Goal: Task Accomplishment & Management: Complete application form

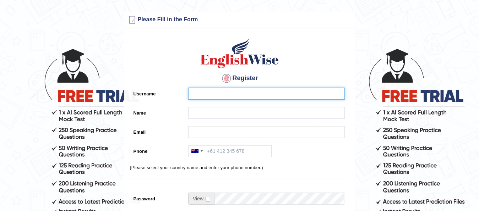
click at [247, 93] on input "Username" at bounding box center [266, 94] width 157 height 12
type input "M"
type input "N"
type input "Jeancy"
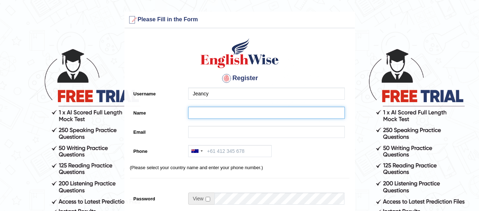
click at [209, 115] on input "Name" at bounding box center [266, 113] width 157 height 12
type input "Jeancy Ngombe Tiabakueno"
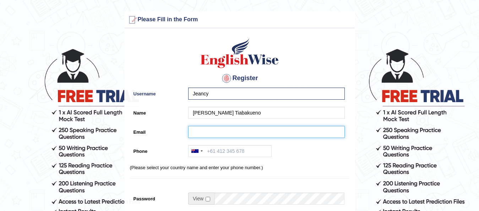
click at [197, 131] on input "Email" at bounding box center [266, 132] width 157 height 12
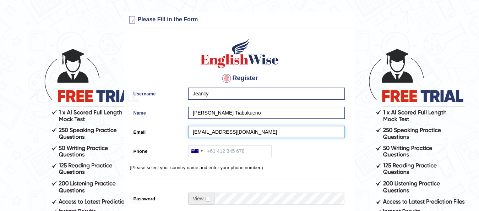
type input "jeancyngombe@yahoo.fr"
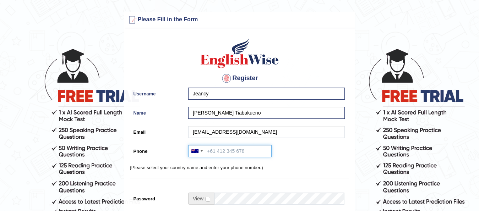
click at [214, 152] on input "Phone" at bounding box center [229, 151] width 83 height 12
click at [217, 151] on input "Phone" at bounding box center [229, 151] width 83 height 12
click at [235, 150] on input "Phone" at bounding box center [229, 151] width 83 height 12
click at [209, 151] on input "0415033464" at bounding box center [229, 151] width 83 height 12
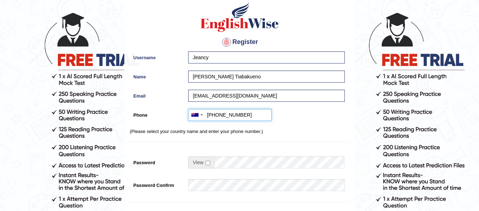
scroll to position [54, 0]
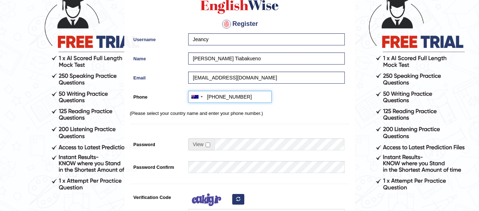
type input "+61 415033464"
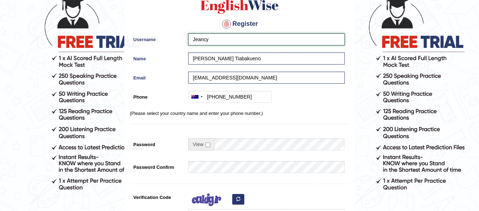
click at [230, 39] on input "Jeancy" at bounding box center [266, 39] width 157 height 12
type input "J"
type input "t"
type input "T"
type input "Masewu7936@"
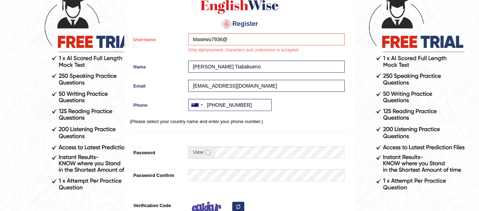
click at [243, 131] on div "Register Username Masewu7936@ Only alphanumeric characters and underscore is ac…" at bounding box center [240, 130] width 230 height 305
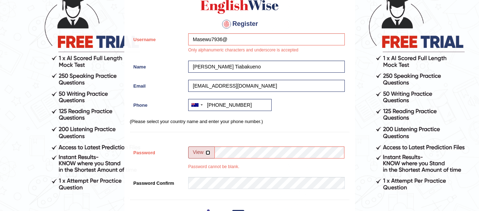
click at [208, 153] on input "checkbox" at bounding box center [208, 153] width 5 height 5
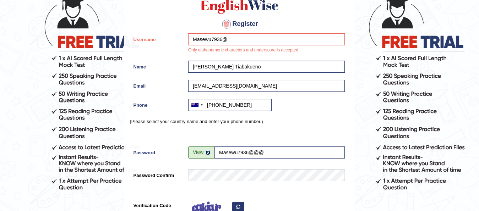
click at [207, 152] on input "checkbox" at bounding box center [208, 153] width 5 height 5
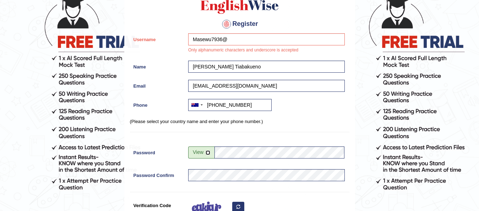
click at [207, 152] on input "checkbox" at bounding box center [208, 153] width 5 height 5
checkbox input "false"
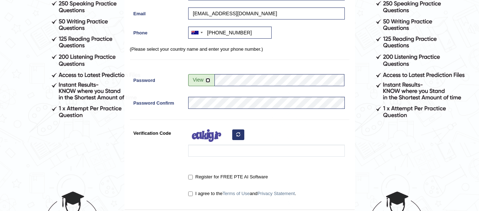
scroll to position [145, 0]
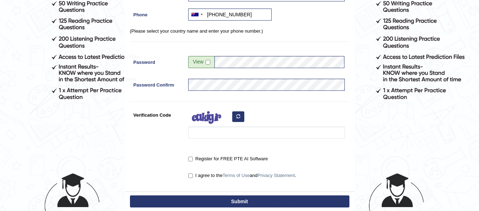
click at [237, 117] on icon "button" at bounding box center [238, 116] width 4 height 4
click at [191, 158] on input "Register for FREE PTE AI Software" at bounding box center [190, 159] width 5 height 5
checkbox input "true"
click at [191, 175] on input "I agree to the Terms of Use and Privacy Statement ." at bounding box center [190, 176] width 5 height 5
checkbox input "true"
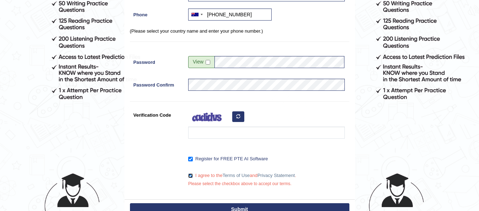
scroll to position [163, 0]
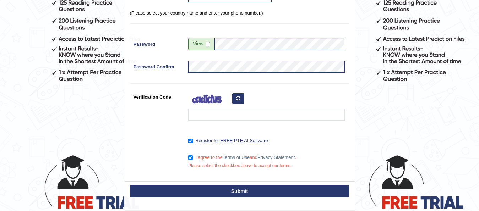
click at [239, 97] on icon "button" at bounding box center [238, 98] width 4 height 4
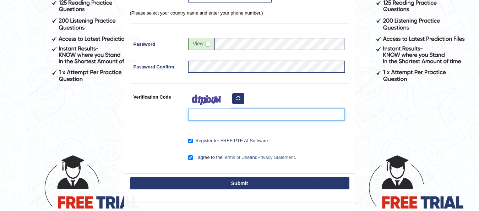
click at [227, 111] on input "Verification Code" at bounding box center [266, 115] width 157 height 12
type input "yiziqz"
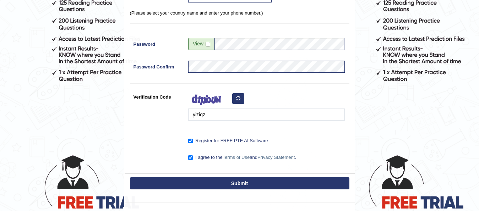
click at [258, 183] on button "Submit" at bounding box center [240, 184] width 220 height 12
type input "+61415033464"
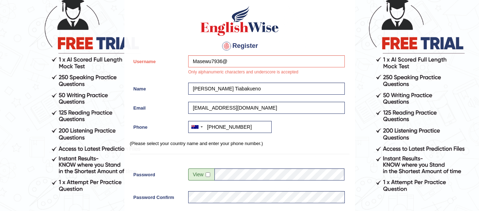
scroll to position [35, 0]
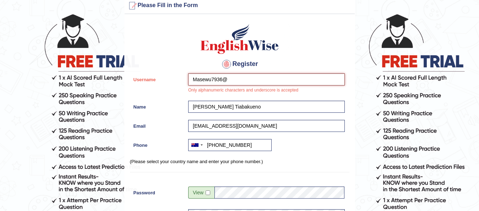
click at [232, 79] on input "Masewu7936@" at bounding box center [266, 80] width 157 height 12
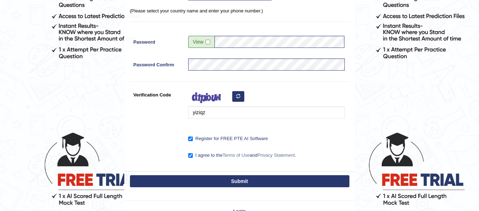
scroll to position [204, 0]
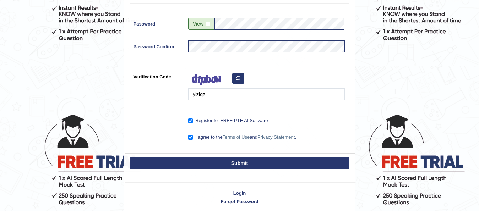
type input "Masewu7936"
click at [235, 163] on button "Submit" at bounding box center [240, 163] width 220 height 12
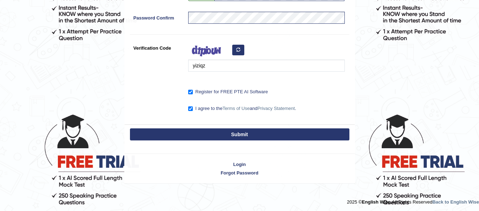
scroll to position [175, 0]
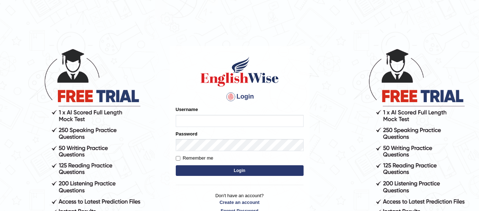
click at [213, 121] on input "Username" at bounding box center [240, 121] width 128 height 12
type input "Masewu7936"
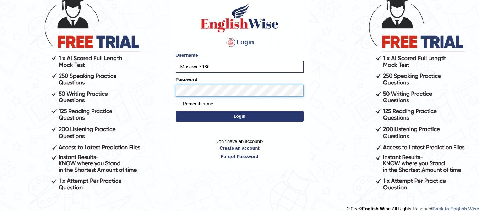
scroll to position [63, 0]
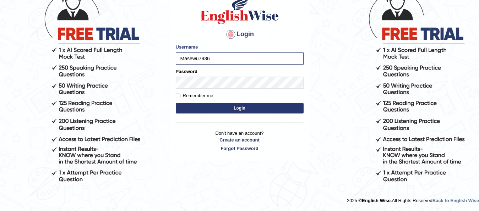
click at [244, 140] on link "Create an account" at bounding box center [240, 140] width 128 height 7
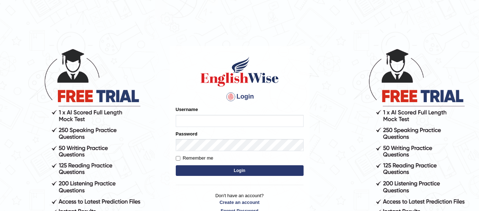
scroll to position [63, 0]
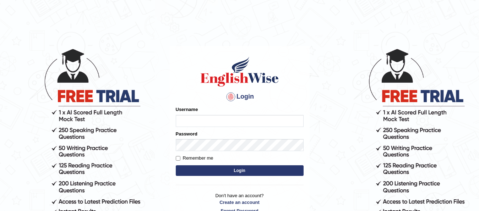
scroll to position [63, 0]
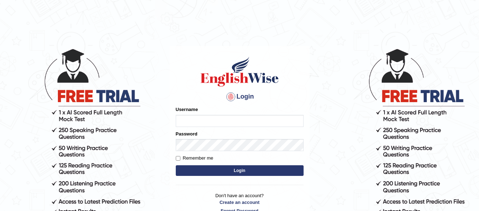
scroll to position [63, 0]
